Goal: Transaction & Acquisition: Purchase product/service

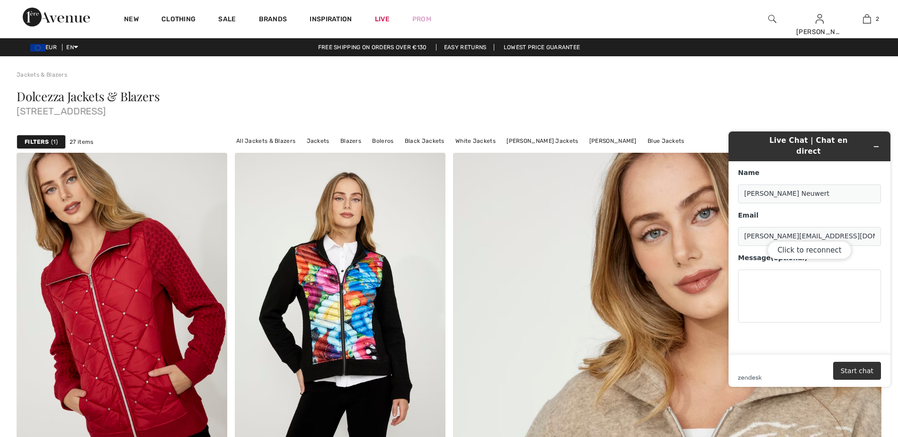
click at [632, 85] on div "Dolcezza Jackets & Blazers 1ère Avenue" at bounding box center [449, 105] width 865 height 52
click at [844, 84] on div "Dolcezza Jackets & Blazers 1ère Avenue" at bounding box center [449, 105] width 865 height 52
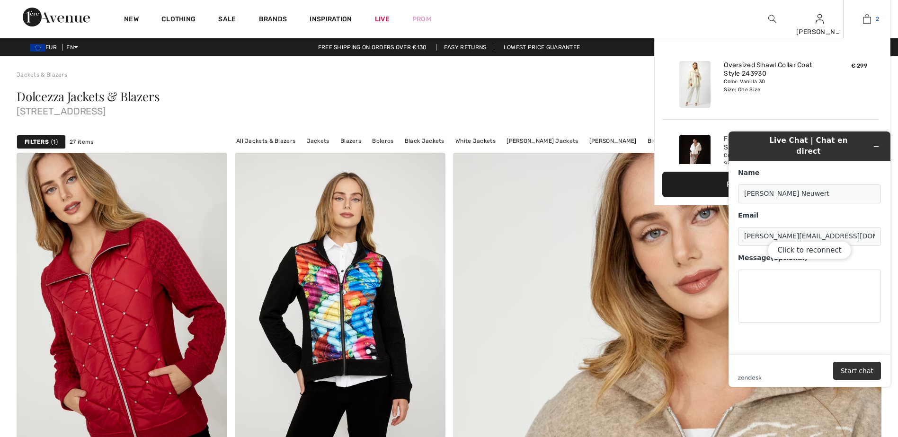
click at [868, 18] on img at bounding box center [867, 18] width 8 height 11
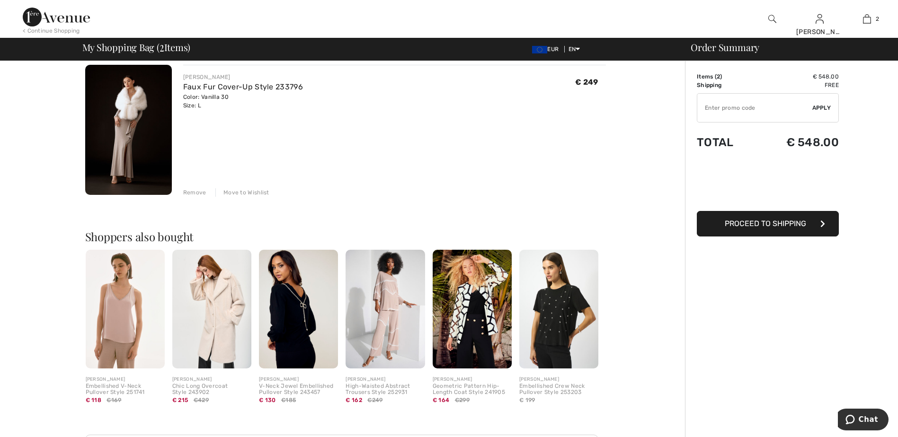
scroll to position [215, 0]
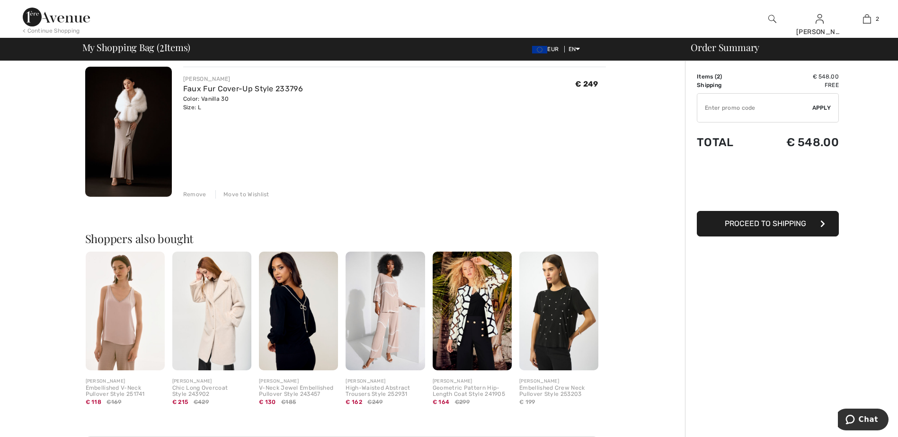
click at [765, 229] on button "Proceed to Shipping" at bounding box center [768, 224] width 142 height 26
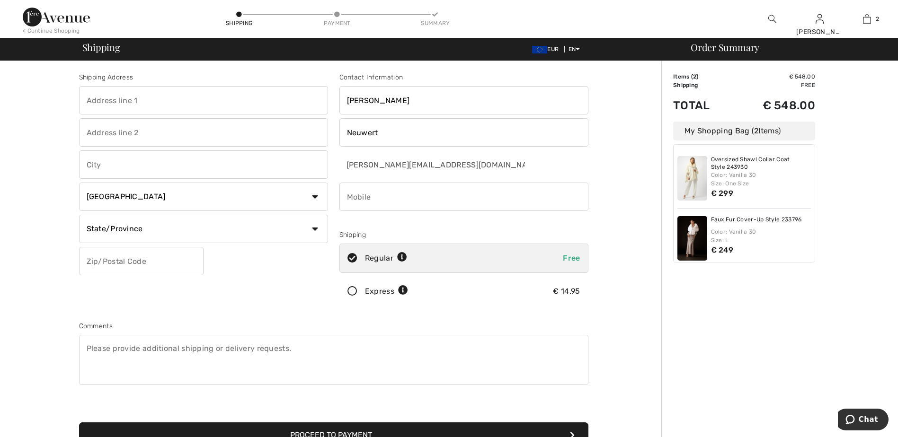
click at [314, 197] on select "Country [GEOGRAPHIC_DATA] [GEOGRAPHIC_DATA] [GEOGRAPHIC_DATA] [GEOGRAPHIC_DATA]…" at bounding box center [203, 197] width 249 height 28
select select "DE"
click at [79, 183] on select "Country [GEOGRAPHIC_DATA] [GEOGRAPHIC_DATA] [GEOGRAPHIC_DATA] [GEOGRAPHIC_DATA]…" at bounding box center [203, 197] width 249 height 28
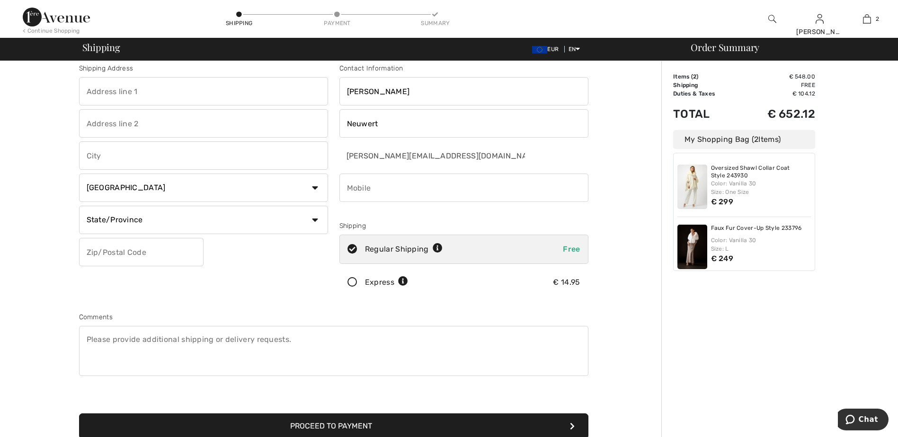
scroll to position [10, 0]
